Goal: Check status: Check status

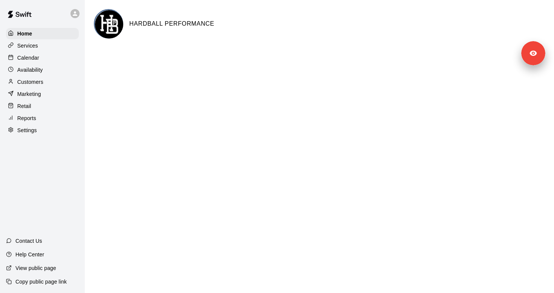
click at [28, 60] on p "Calendar" at bounding box center [28, 58] width 22 height 8
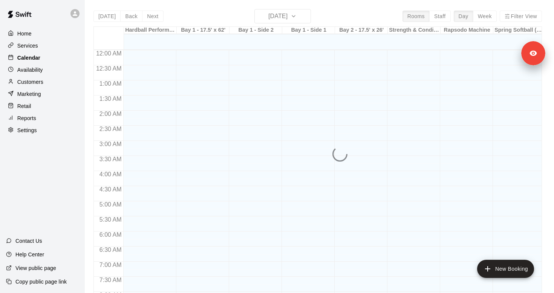
scroll to position [451, 0]
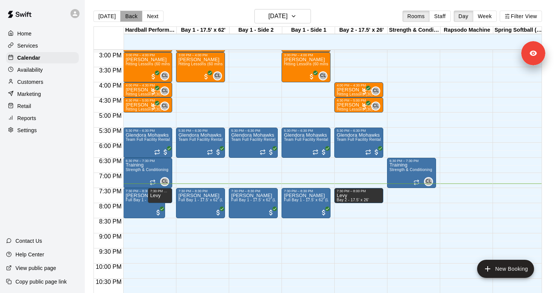
click at [129, 17] on button "Back" at bounding box center [131, 16] width 22 height 11
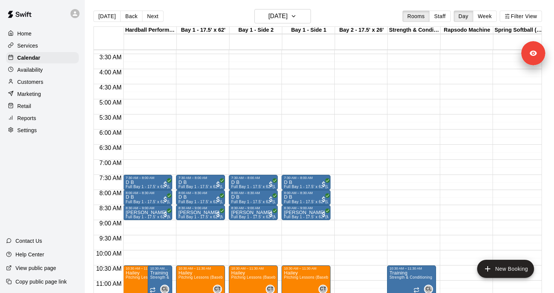
scroll to position [130, 0]
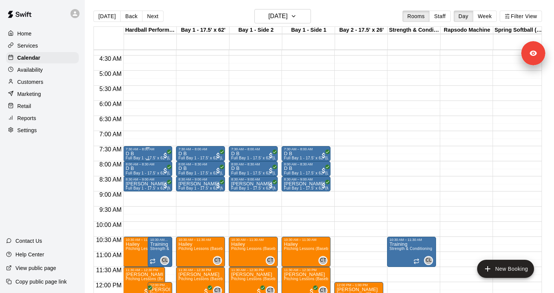
click at [135, 153] on div "D B Full Bay 1 - 17.5' x 62' (Live Only)" at bounding box center [148, 297] width 44 height 293
click at [134, 178] on img "edit" at bounding box center [133, 177] width 9 height 9
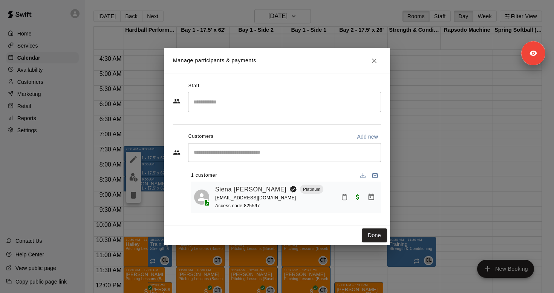
click at [373, 60] on icon "Close" at bounding box center [375, 61] width 8 height 8
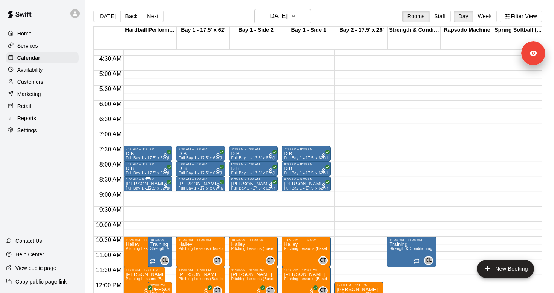
click at [142, 184] on p "Margie Franco" at bounding box center [148, 184] width 44 height 0
click at [134, 210] on img "edit" at bounding box center [133, 209] width 9 height 9
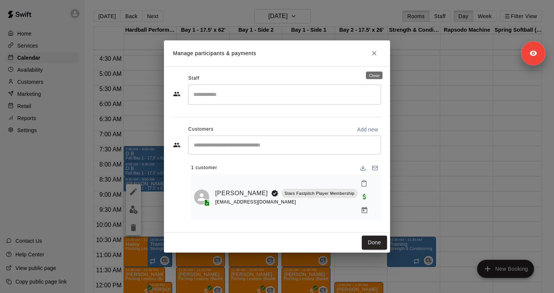
click at [374, 57] on icon "Close" at bounding box center [375, 53] width 8 height 8
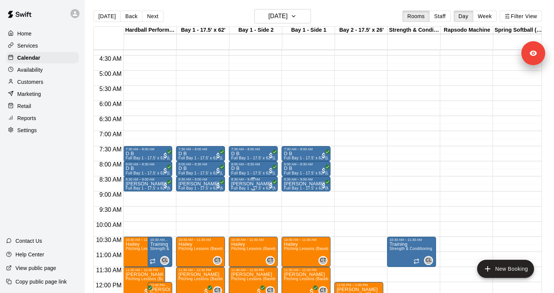
click at [244, 184] on p "Margie Franco" at bounding box center [253, 184] width 44 height 0
click at [240, 207] on img "edit" at bounding box center [239, 209] width 9 height 9
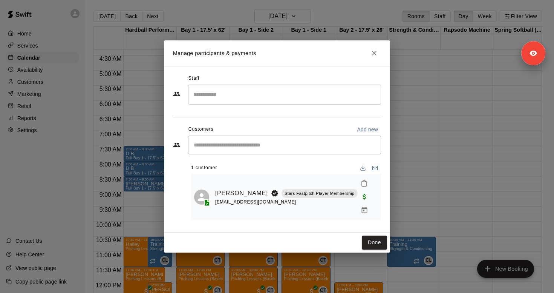
click at [375, 60] on button "Close" at bounding box center [375, 53] width 14 height 14
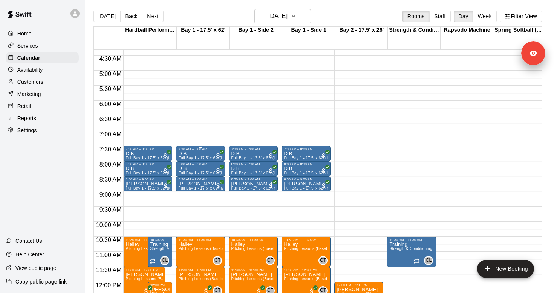
click at [190, 157] on span "Full Bay 1 - 17.5' x 62' (Live Only)" at bounding box center [208, 158] width 61 height 4
click at [186, 178] on img "edit" at bounding box center [186, 182] width 9 height 9
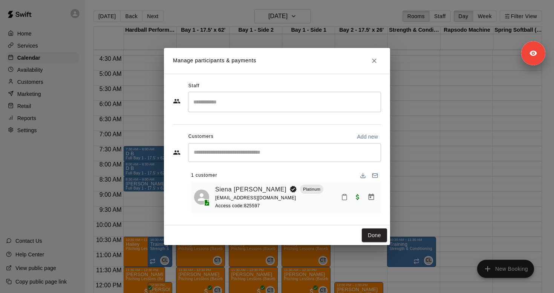
click at [377, 62] on icon "Close" at bounding box center [375, 61] width 8 height 8
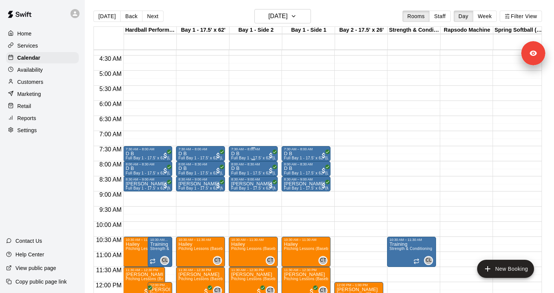
click at [247, 152] on div "D B Full Bay 1 - 17.5' x 62' (Live Only)" at bounding box center [253, 297] width 44 height 293
click at [241, 176] on img "edit" at bounding box center [239, 177] width 9 height 9
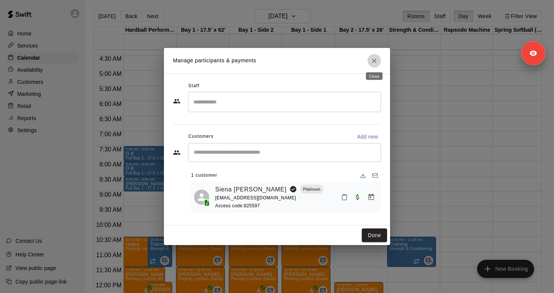
click at [377, 57] on icon "Close" at bounding box center [375, 61] width 8 height 8
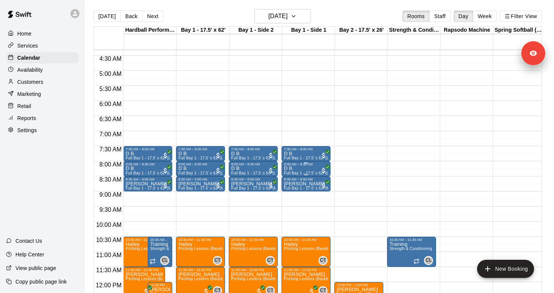
click at [288, 189] on img "edit" at bounding box center [292, 191] width 9 height 9
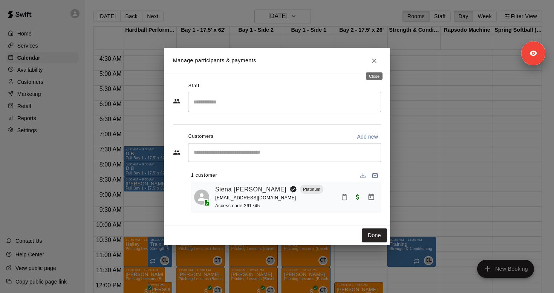
click at [375, 57] on icon "Close" at bounding box center [375, 61] width 8 height 8
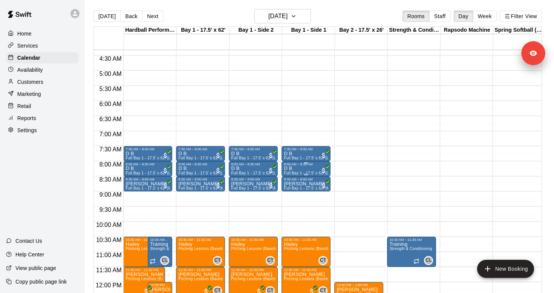
scroll to position [187, 0]
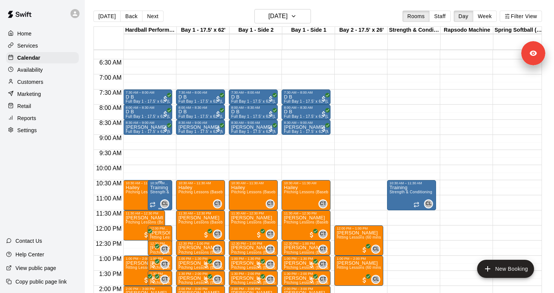
click at [159, 193] on span "Strength & Conditioning" at bounding box center [171, 192] width 43 height 4
click at [156, 216] on img "edit" at bounding box center [158, 216] width 9 height 9
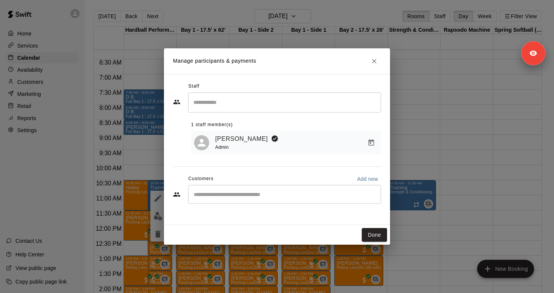
click at [377, 61] on icon "Close" at bounding box center [375, 61] width 8 height 8
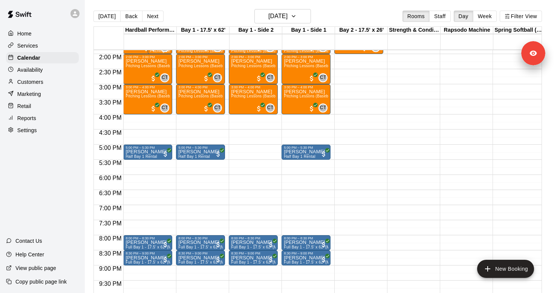
scroll to position [469, 0]
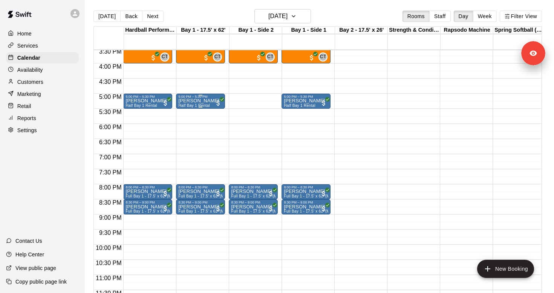
click at [195, 101] on p "Daniel Saldana" at bounding box center [198, 101] width 41 height 0
click at [186, 127] on img "edit" at bounding box center [186, 127] width 9 height 9
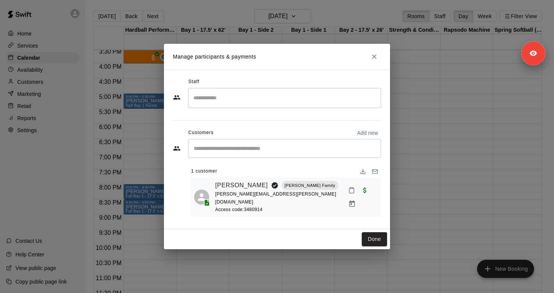
click at [377, 60] on icon "Close" at bounding box center [375, 57] width 8 height 8
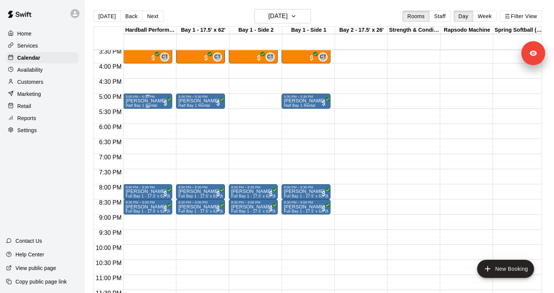
click at [144, 101] on p "Daniel Saldana" at bounding box center [146, 101] width 41 height 0
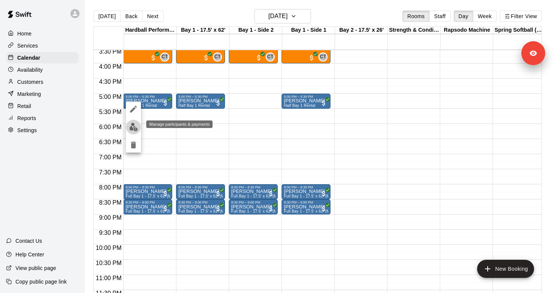
click at [135, 127] on img "edit" at bounding box center [133, 127] width 9 height 9
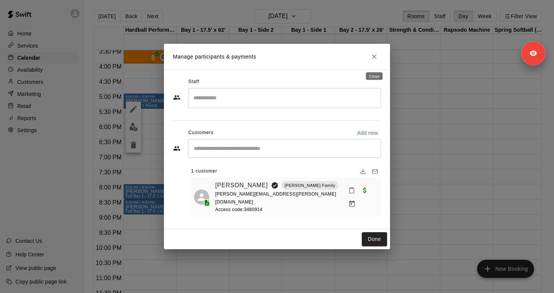
click at [376, 59] on icon "Close" at bounding box center [374, 56] width 5 height 5
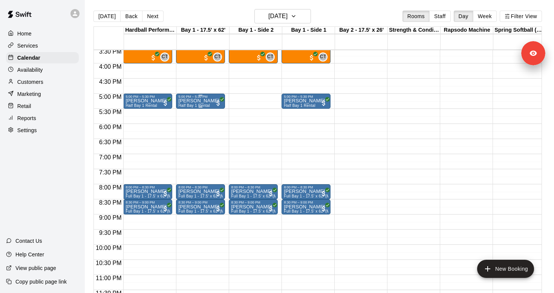
click at [198, 101] on p "Daniel Saldana" at bounding box center [198, 101] width 41 height 0
click at [189, 125] on img "edit" at bounding box center [186, 127] width 9 height 9
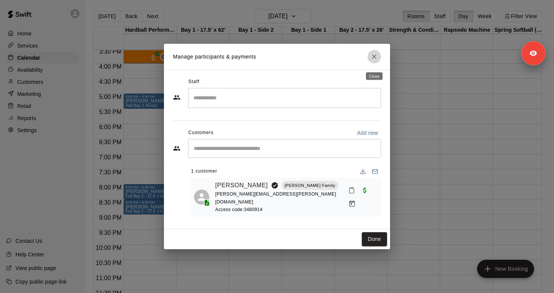
click at [379, 59] on button "Close" at bounding box center [375, 57] width 14 height 14
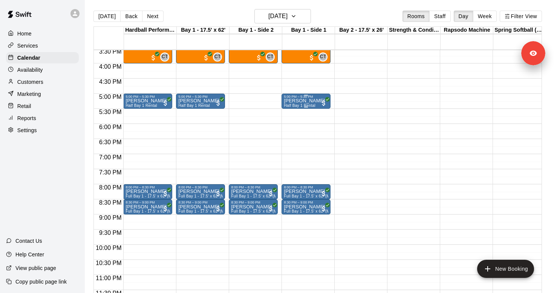
click at [302, 101] on p "Daniel Saldana" at bounding box center [304, 101] width 41 height 0
click at [285, 129] on button "edit" at bounding box center [291, 127] width 15 height 15
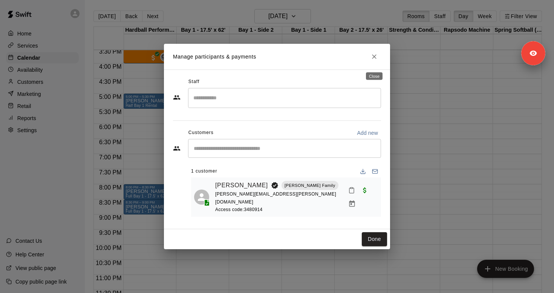
click at [377, 60] on icon "Close" at bounding box center [375, 57] width 8 height 8
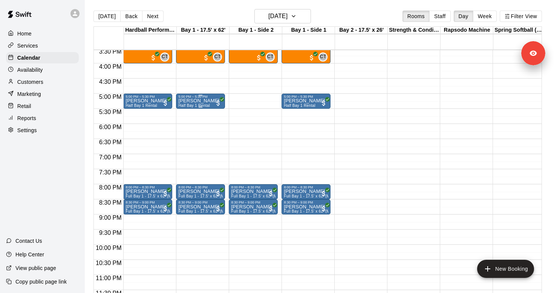
click at [196, 101] on p "Daniel Saldana" at bounding box center [198, 101] width 41 height 0
click at [185, 109] on icon "edit" at bounding box center [186, 109] width 7 height 7
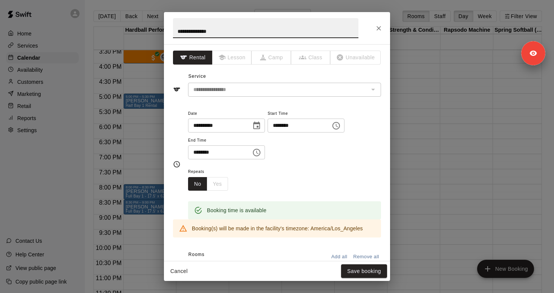
scroll to position [209, 0]
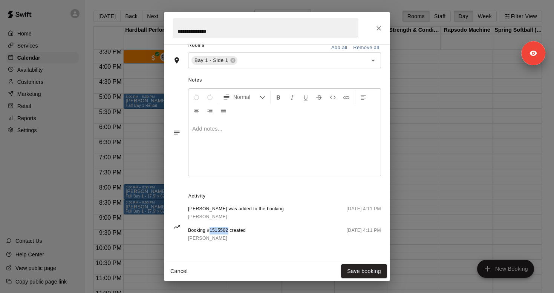
drag, startPoint x: 228, startPoint y: 230, endPoint x: 211, endPoint y: 230, distance: 17.7
click at [211, 230] on span "Booking #1515502 created" at bounding box center [217, 231] width 58 height 8
copy span "1515502"
click at [377, 27] on icon "Close" at bounding box center [379, 29] width 8 height 8
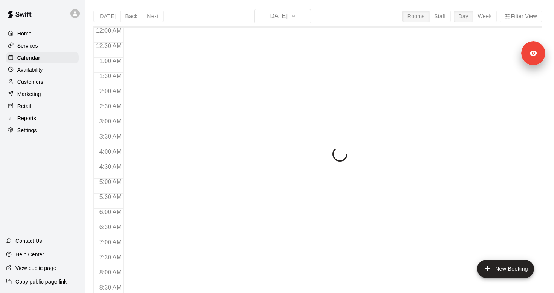
scroll to position [451, 0]
